Goal: Task Accomplishment & Management: Manage account settings

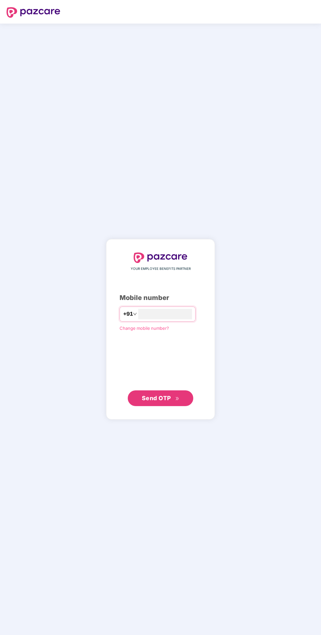
click at [148, 331] on span "Change mobile number?" at bounding box center [143, 327] width 49 height 5
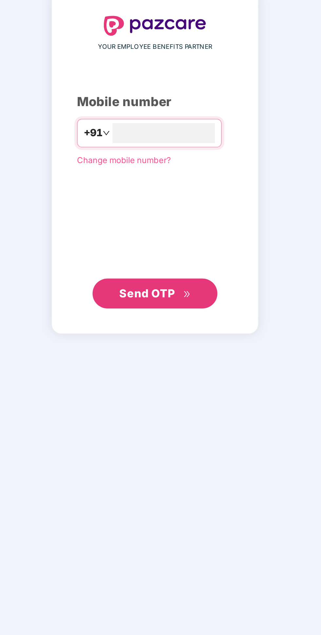
type input "**********"
click at [140, 406] on button "Send OTP" at bounding box center [160, 398] width 65 height 16
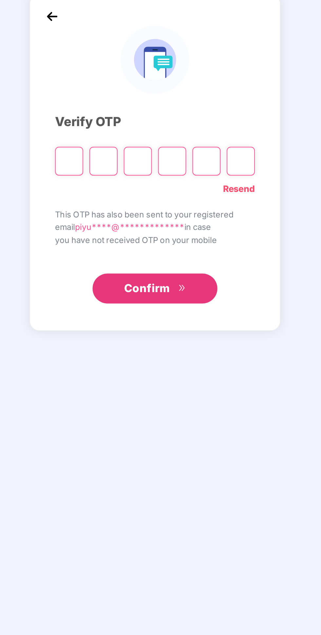
scroll to position [2, 0]
click at [113, 336] on input "Please enter verification code. Digit 1" at bounding box center [115, 328] width 15 height 15
type input "*"
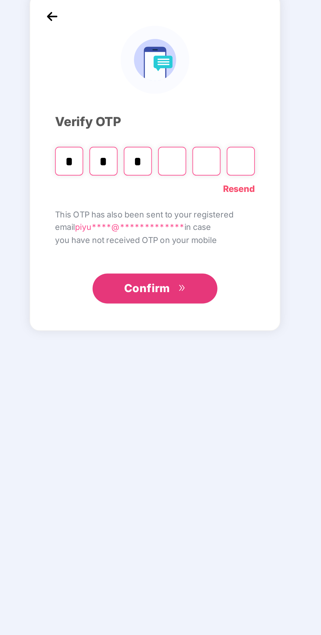
type input "*"
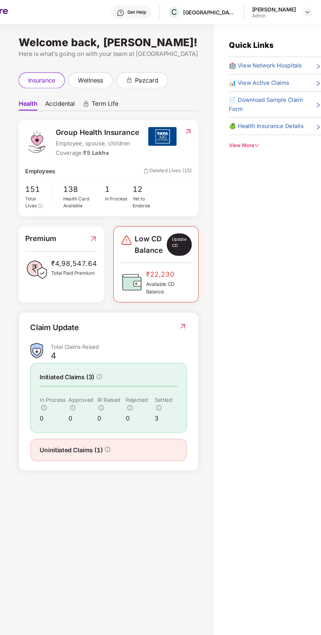
scroll to position [0, 0]
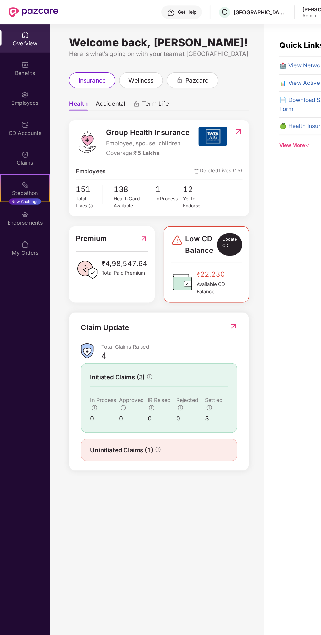
click at [25, 62] on div "Benefits" at bounding box center [21, 63] width 43 height 7
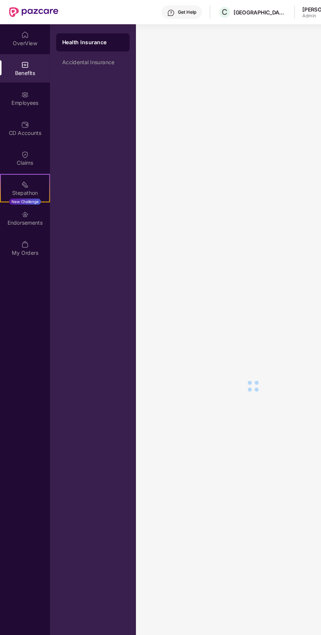
click at [18, 89] on div "Employees" at bounding box center [21, 89] width 43 height 7
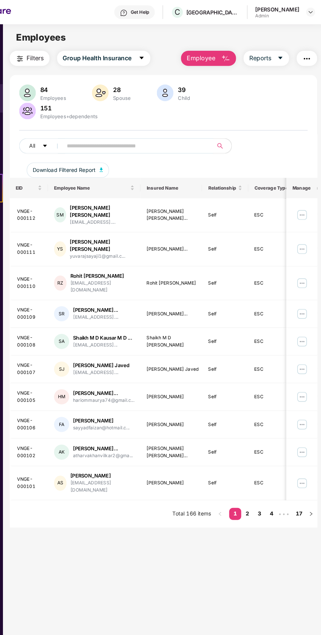
click at [158, 129] on input "text" at bounding box center [158, 126] width 118 height 10
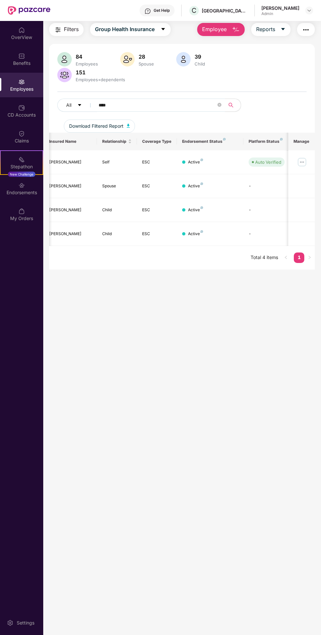
scroll to position [0, 160]
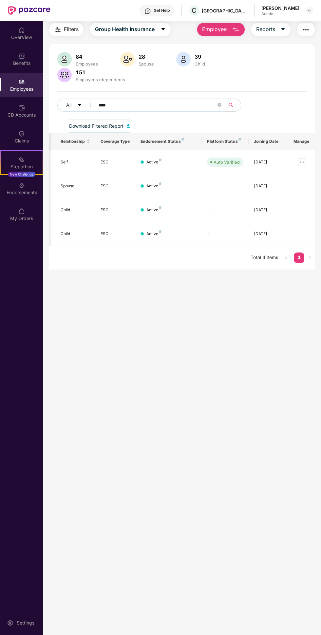
type input "****"
click at [298, 166] on img at bounding box center [302, 162] width 10 height 10
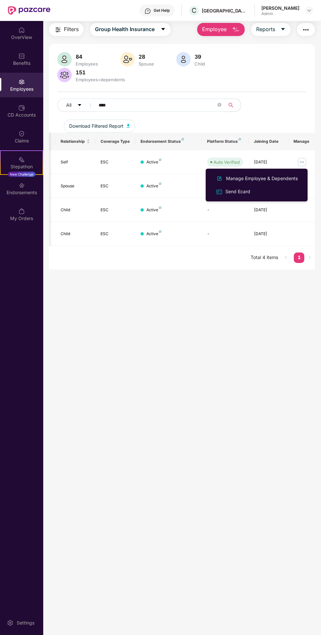
click at [252, 192] on div "Send Ecard" at bounding box center [256, 192] width 85 height 8
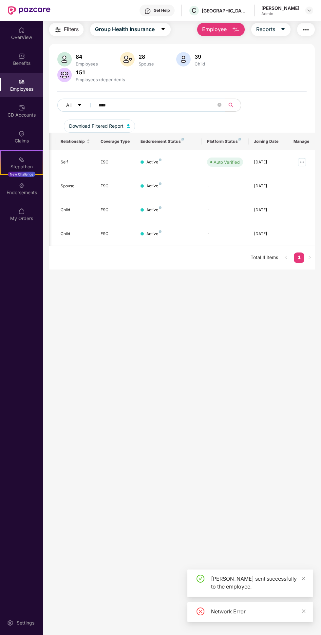
click at [302, 161] on img at bounding box center [302, 162] width 10 height 10
click at [166, 170] on td "Active" at bounding box center [168, 162] width 66 height 24
click at [172, 162] on div "Active" at bounding box center [168, 162] width 56 height 6
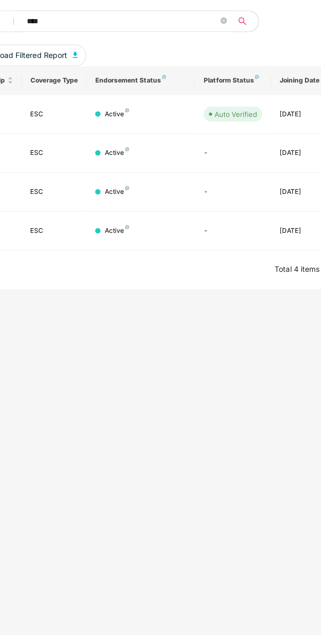
scroll to position [3, 0]
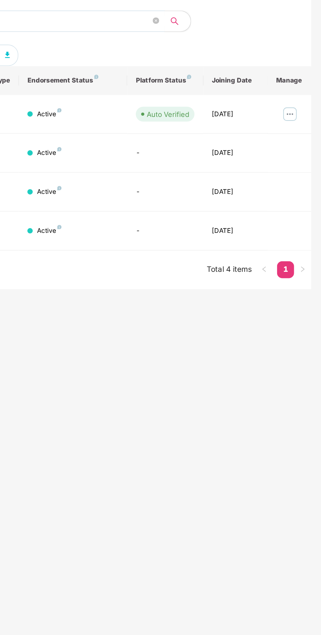
click at [304, 183] on img at bounding box center [302, 180] width 10 height 10
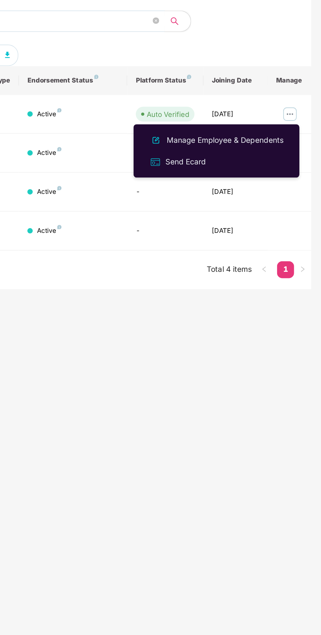
click at [304, 178] on img at bounding box center [302, 180] width 10 height 10
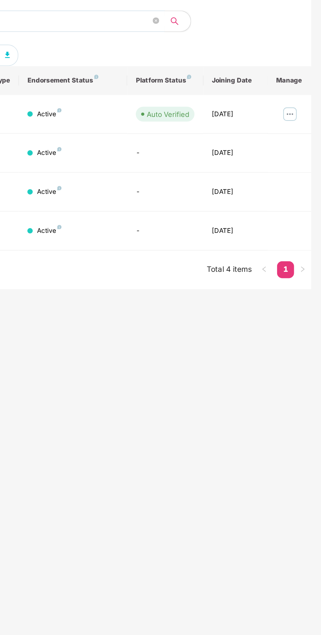
click at [304, 178] on img at bounding box center [302, 180] width 10 height 10
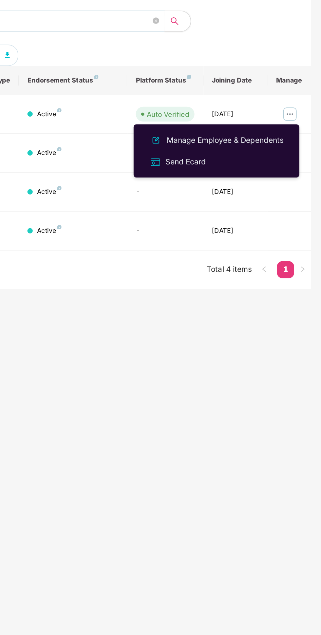
click at [282, 198] on div "Manage Employee & Dependents" at bounding box center [262, 195] width 74 height 7
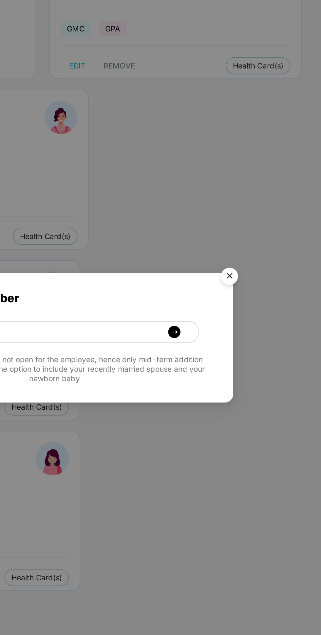
click at [269, 277] on img "Close" at bounding box center [264, 280] width 18 height 18
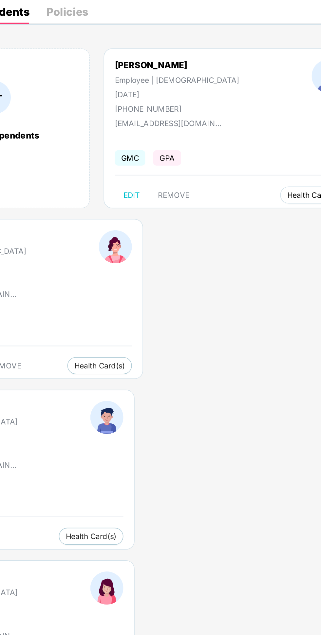
click at [266, 151] on span "Health Card(s)" at bounding box center [281, 150] width 31 height 3
click at [259, 167] on span "Health Insurance(ESC)" at bounding box center [261, 162] width 57 height 7
